Goal: Task Accomplishment & Management: Manage account settings

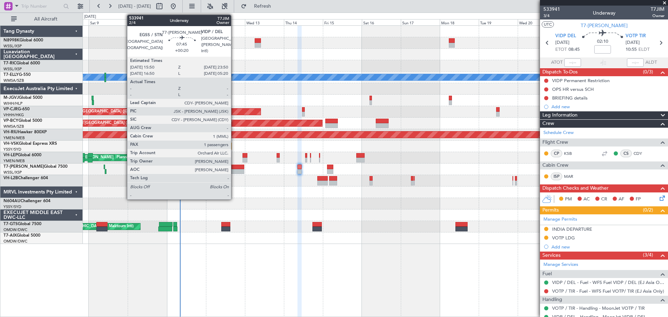
click at [234, 166] on div at bounding box center [237, 167] width 13 height 5
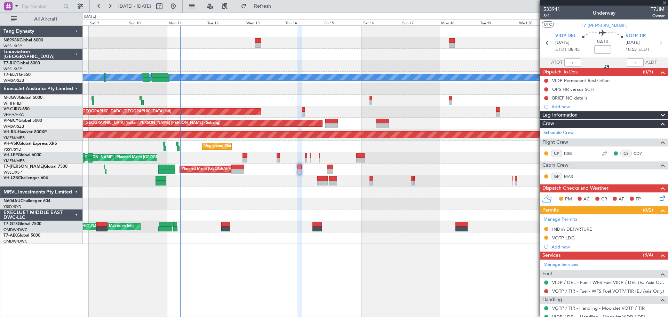
type input "+00:20"
type input "1"
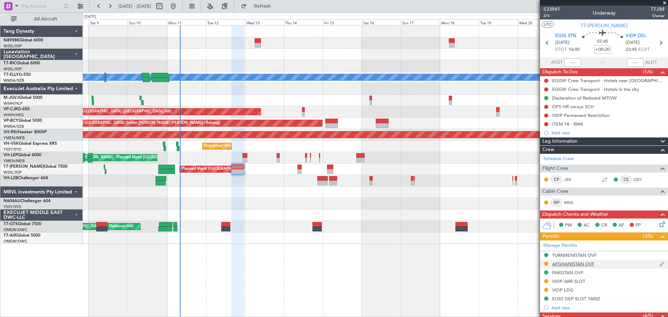
drag, startPoint x: 545, startPoint y: 263, endPoint x: 549, endPoint y: 263, distance: 3.8
click at [545, 263] on button at bounding box center [546, 264] width 4 height 4
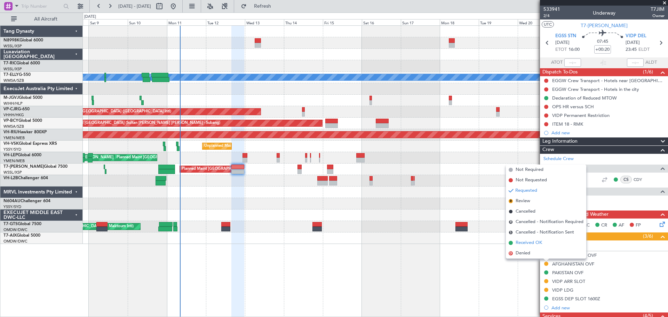
click at [539, 245] on span "Received OK" at bounding box center [528, 242] width 26 height 7
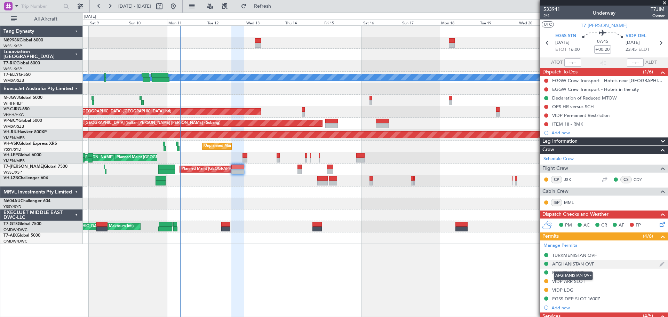
click at [574, 265] on div "AFGHANISTAN OVF" at bounding box center [573, 264] width 42 height 6
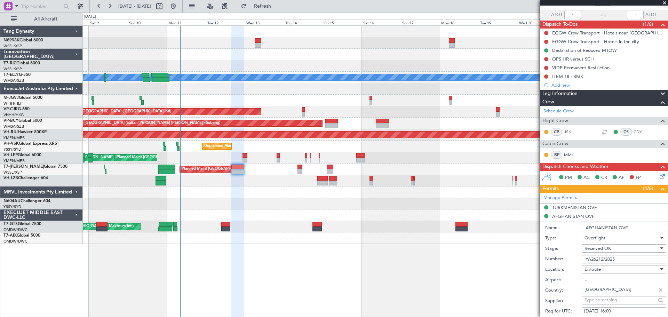
scroll to position [104, 0]
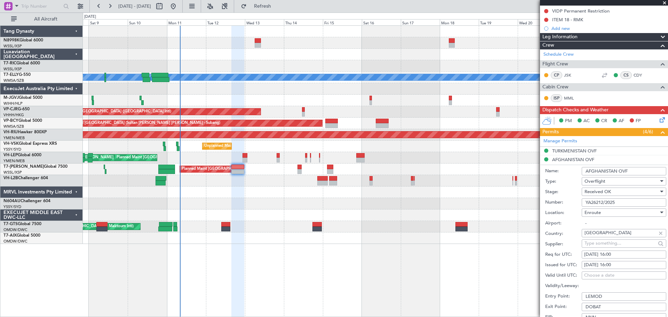
drag, startPoint x: 622, startPoint y: 202, endPoint x: 540, endPoint y: 200, distance: 81.8
click at [549, 199] on div "Number: YA26212/2025" at bounding box center [605, 202] width 121 height 10
paste input "text"
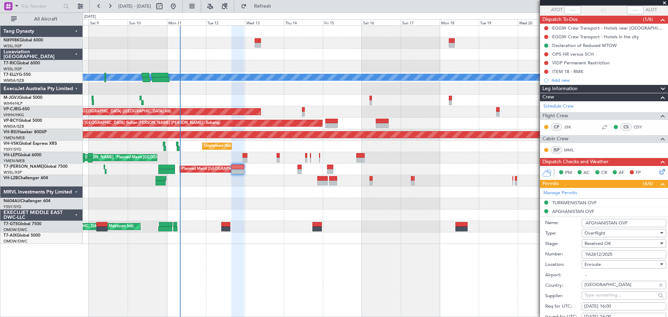
scroll to position [0, 0]
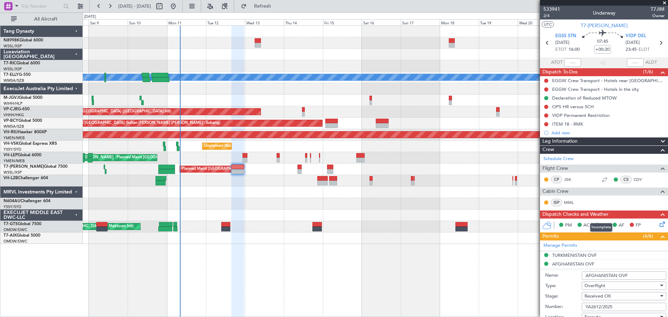
type input "YA2612/2025"
drag, startPoint x: 584, startPoint y: 216, endPoint x: 544, endPoint y: 314, distance: 106.8
click at [477, 193] on div at bounding box center [375, 191] width 585 height 11
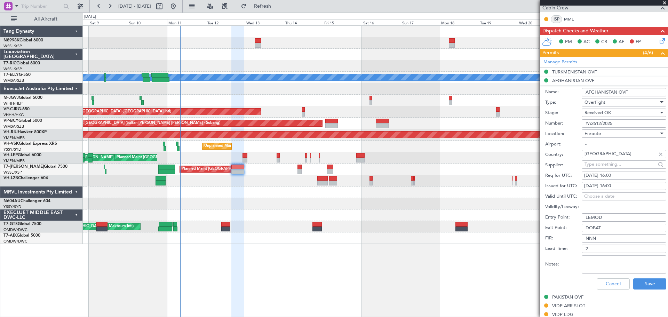
scroll to position [278, 0]
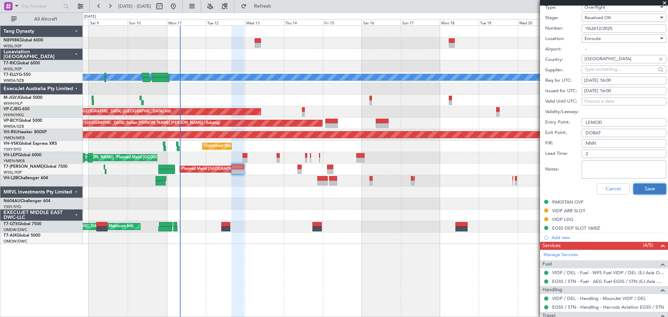
click at [649, 189] on button "Save" at bounding box center [649, 188] width 33 height 11
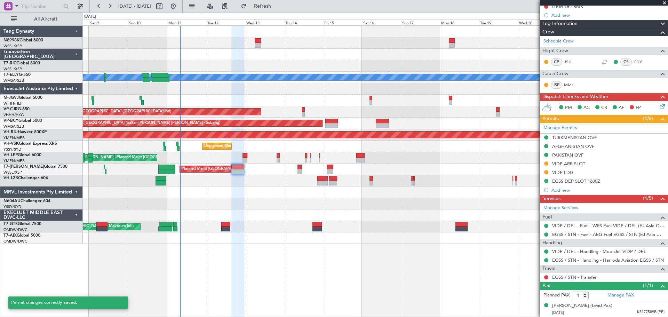
scroll to position [71, 0]
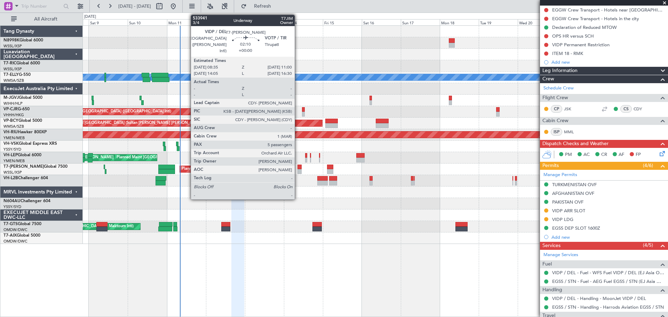
click at [298, 168] on div at bounding box center [299, 167] width 4 height 5
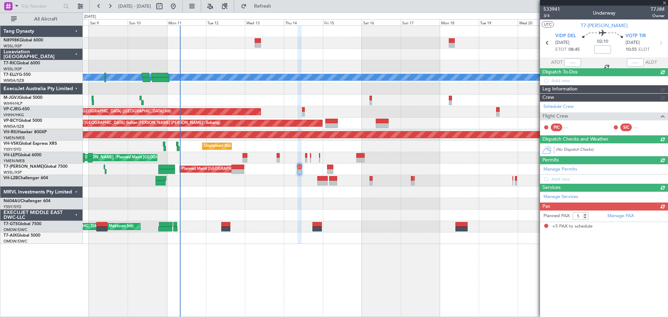
scroll to position [0, 0]
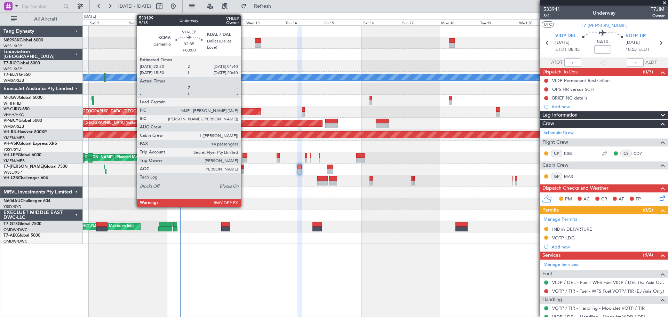
click at [244, 154] on div at bounding box center [244, 155] width 5 height 5
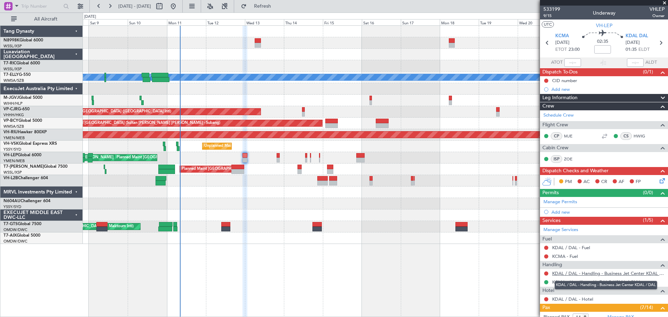
click at [593, 273] on link "KDAL / DAL - Handling - Business Jet Center KDAL / DAL" at bounding box center [608, 273] width 112 height 6
click at [550, 26] on button "LOCAL" at bounding box center [550, 24] width 17 height 6
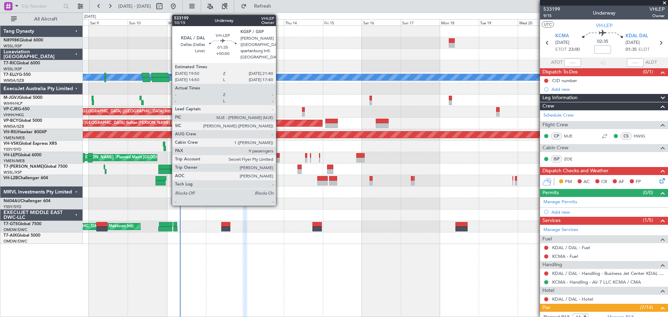
click at [279, 160] on div at bounding box center [278, 160] width 3 height 5
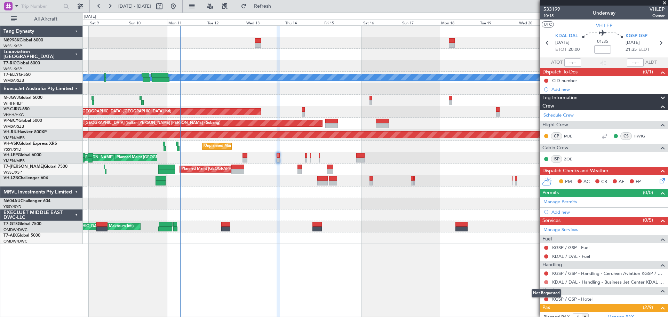
click at [545, 281] on button at bounding box center [546, 282] width 4 height 4
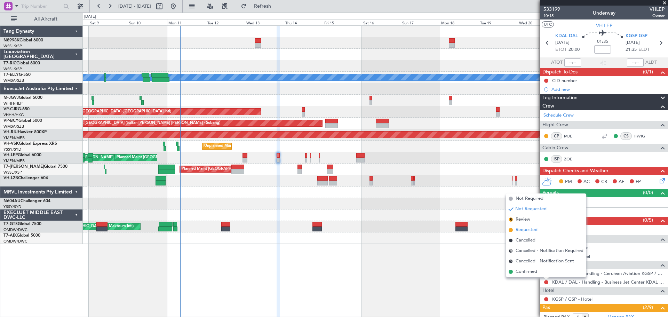
click at [532, 229] on span "Requested" at bounding box center [526, 229] width 22 height 7
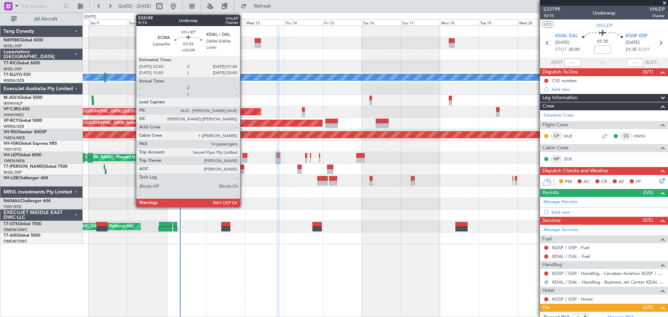
click at [243, 154] on div at bounding box center [244, 155] width 5 height 5
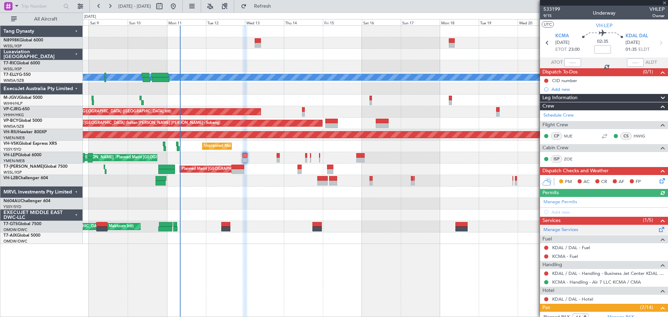
scroll to position [70, 0]
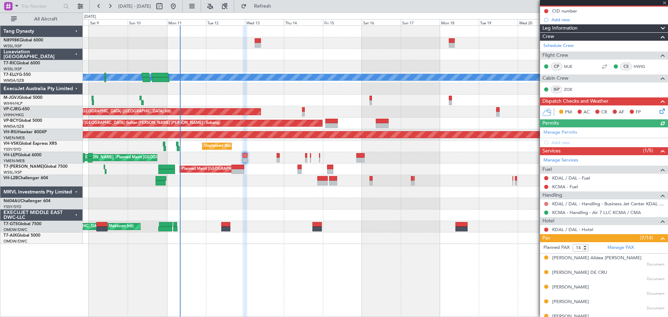
click at [546, 203] on button at bounding box center [546, 204] width 4 height 4
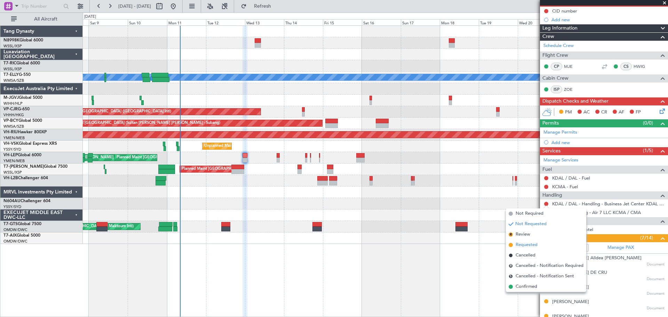
click at [519, 243] on span "Requested" at bounding box center [526, 244] width 22 height 7
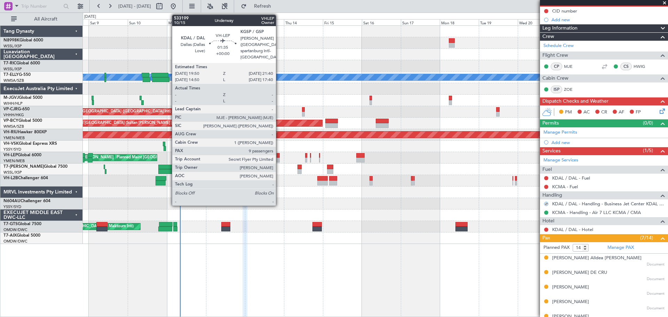
click at [279, 159] on div at bounding box center [278, 160] width 3 height 5
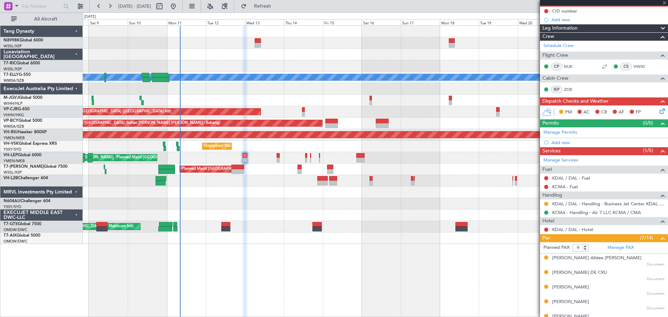
scroll to position [0, 0]
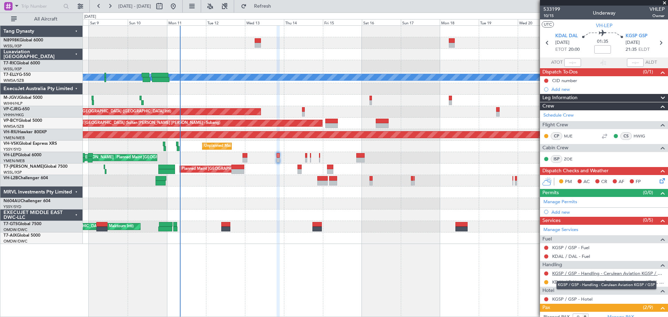
click at [597, 275] on link "KGSP / GSP - Handling - Cerulean Aviation KGSP / GSP" at bounding box center [608, 273] width 112 height 6
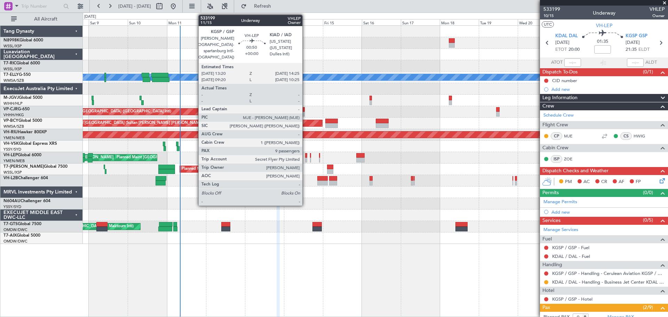
click at [305, 157] on div at bounding box center [306, 155] width 2 height 5
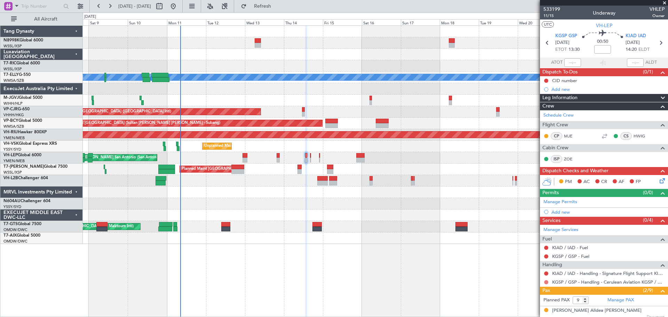
click at [545, 282] on button at bounding box center [546, 282] width 4 height 4
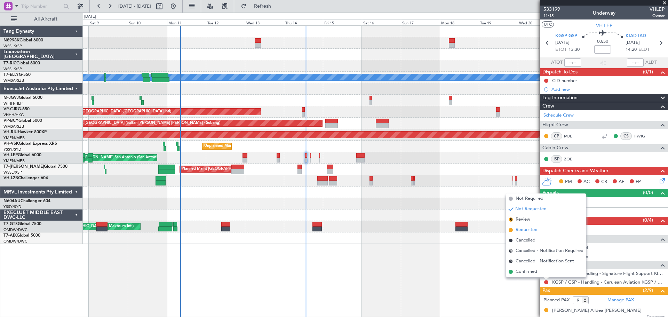
click at [528, 231] on span "Requested" at bounding box center [526, 229] width 22 height 7
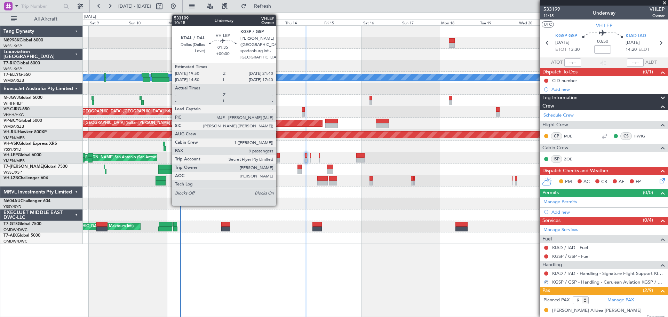
click at [279, 158] on div at bounding box center [278, 160] width 3 height 5
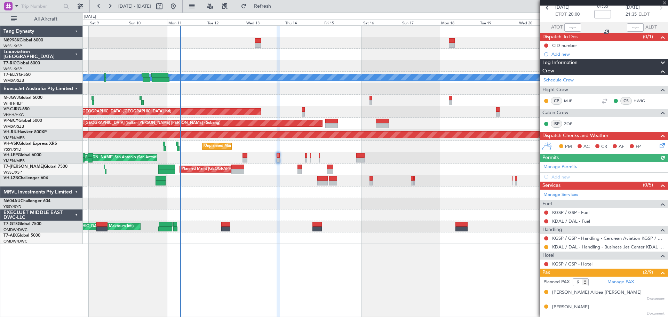
scroll to position [104, 0]
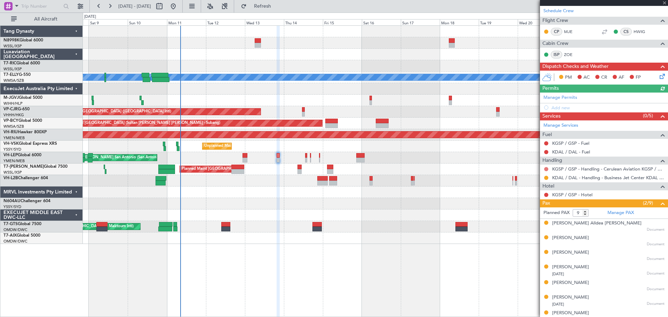
click at [546, 169] on button at bounding box center [546, 169] width 4 height 4
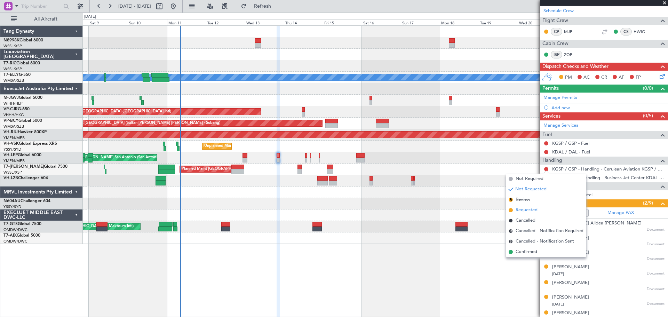
click at [523, 209] on span "Requested" at bounding box center [526, 210] width 22 height 7
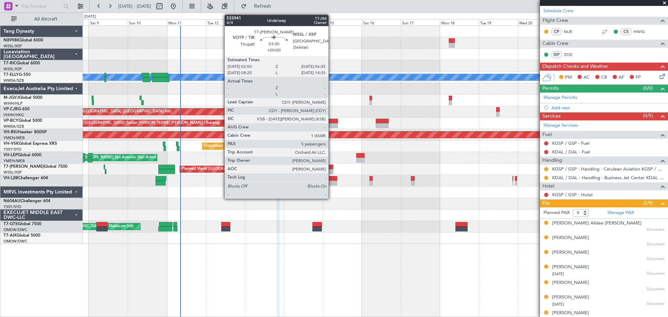
click at [331, 166] on div at bounding box center [330, 167] width 6 height 5
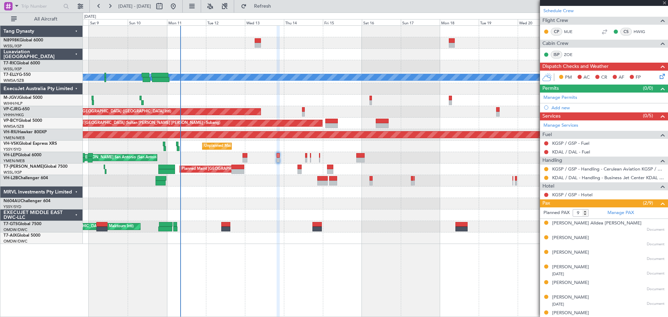
type input "5"
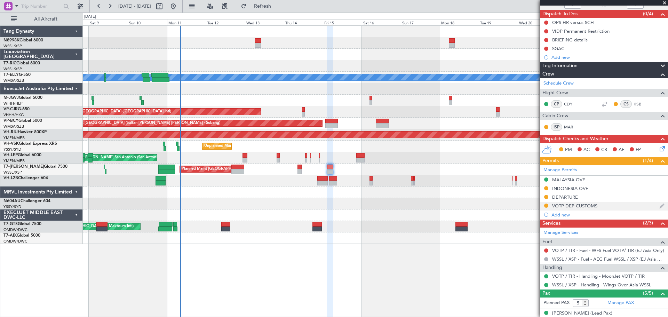
scroll to position [128, 0]
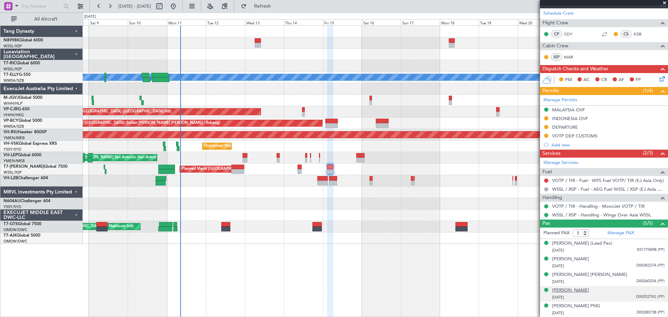
click at [573, 290] on div "[PERSON_NAME]" at bounding box center [570, 290] width 37 height 7
click at [614, 233] on link "Manage PAX" at bounding box center [620, 233] width 26 height 7
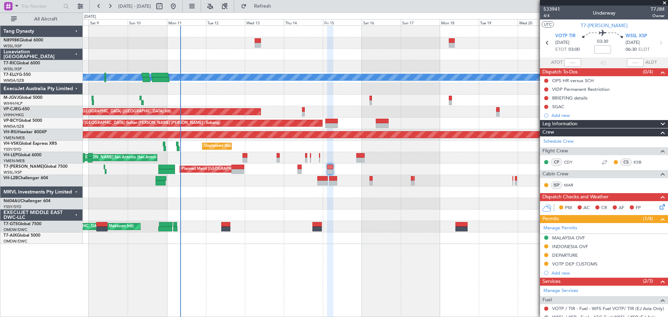
click at [496, 164] on div "Planned Maint [GEOGRAPHIC_DATA] ([GEOGRAPHIC_DATA]) Planned Maint [GEOGRAPHIC_D…" at bounding box center [375, 168] width 585 height 11
click at [548, 15] on span "4/4" at bounding box center [551, 16] width 17 height 6
